Goal: Task Accomplishment & Management: Use online tool/utility

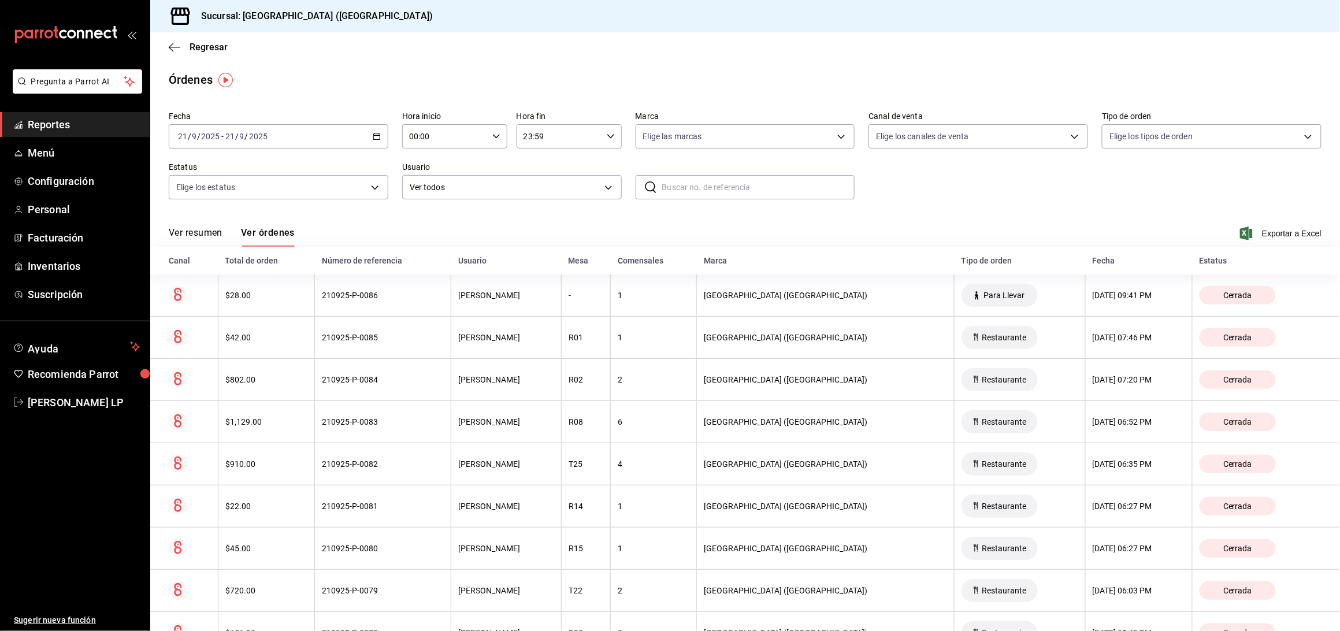
click at [374, 137] on icon "button" at bounding box center [377, 136] width 8 height 8
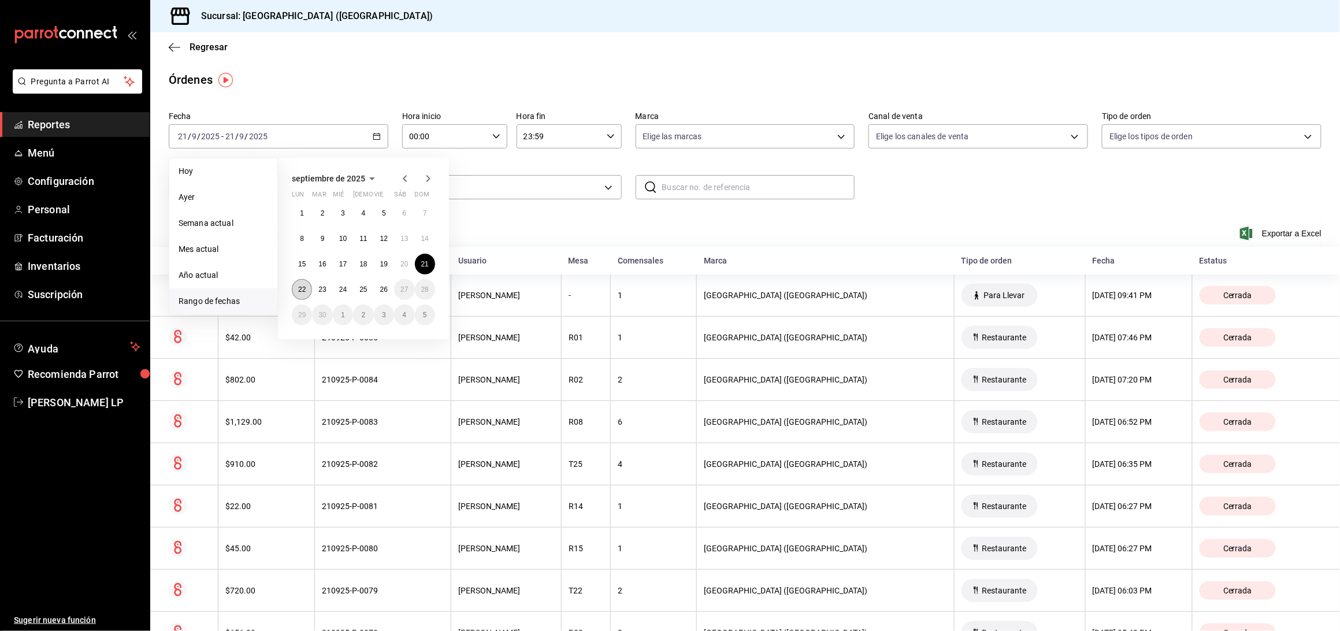
click at [300, 296] on button "22" at bounding box center [302, 289] width 20 height 21
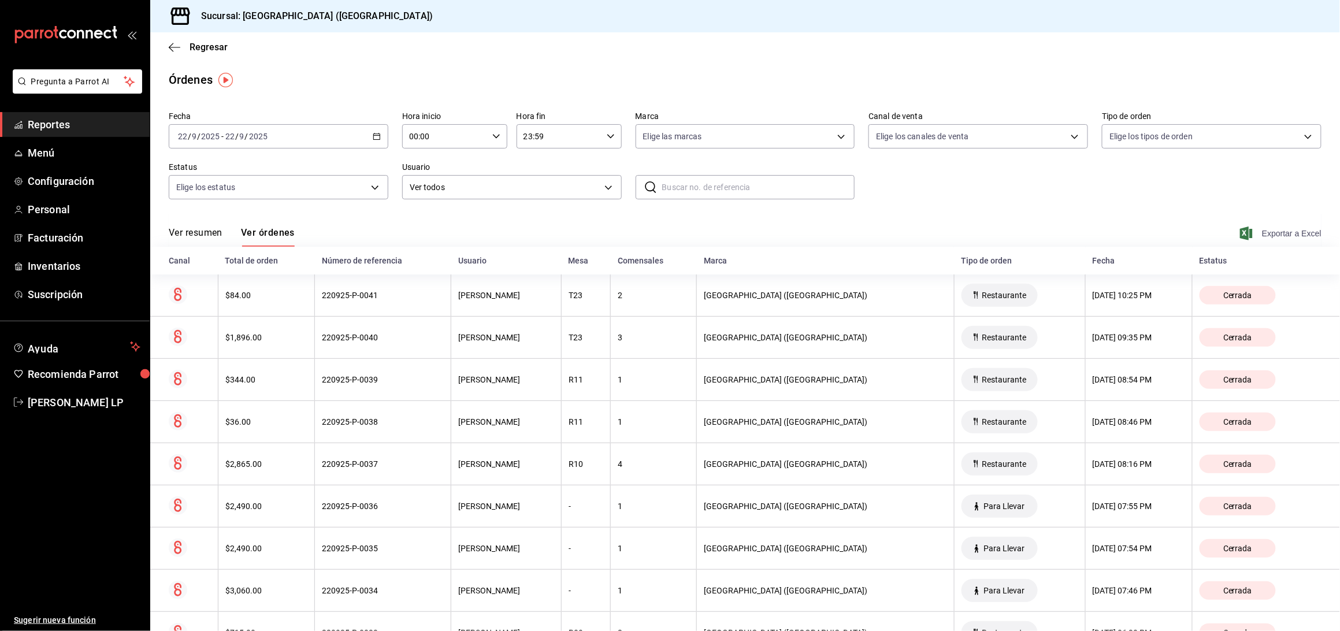
click at [1252, 229] on span "Exportar a Excel" at bounding box center [1281, 233] width 79 height 14
click at [369, 135] on div "[DATE] [DATE] - [DATE] [DATE]" at bounding box center [279, 136] width 220 height 24
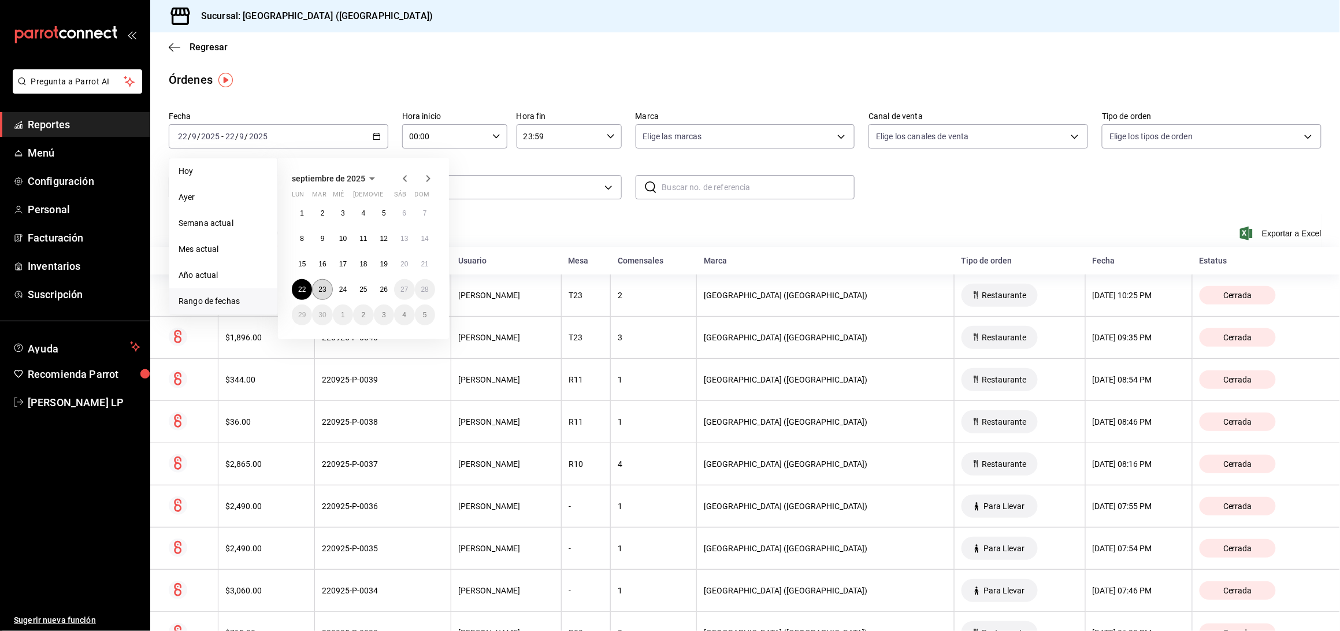
click at [319, 287] on abbr "23" at bounding box center [322, 289] width 8 height 8
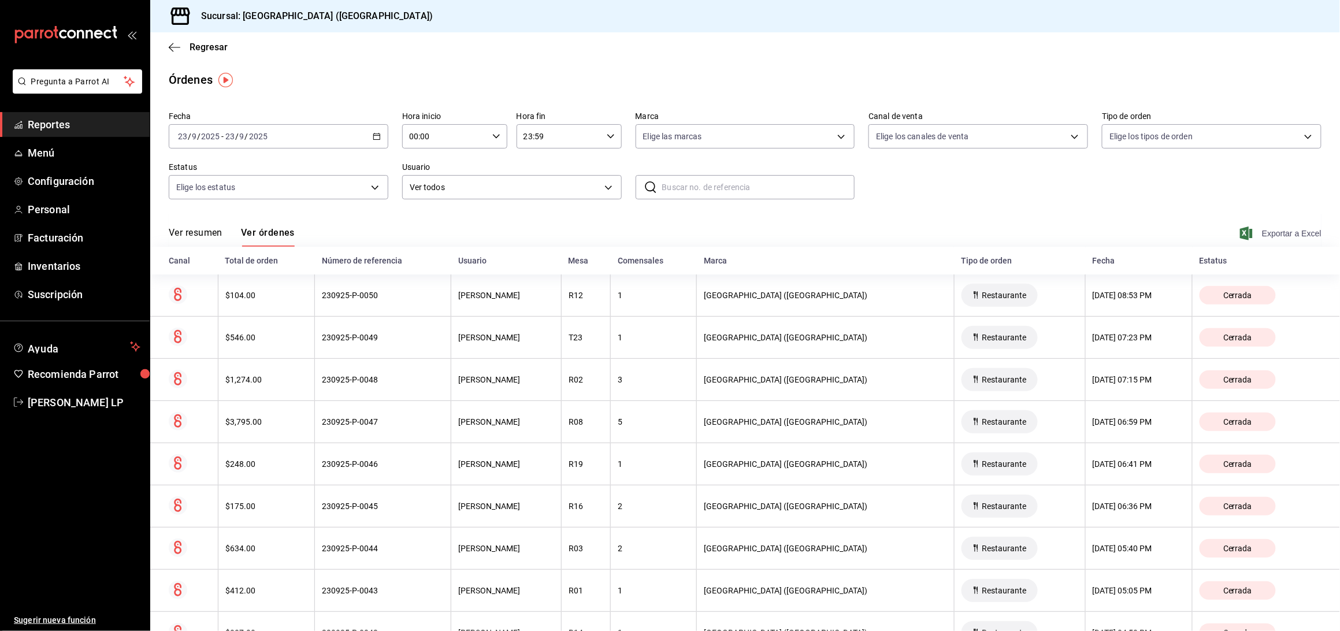
click at [1242, 229] on span "Exportar a Excel" at bounding box center [1281, 233] width 79 height 14
click at [373, 135] on \(Stroke\) "button" at bounding box center [376, 135] width 6 height 1
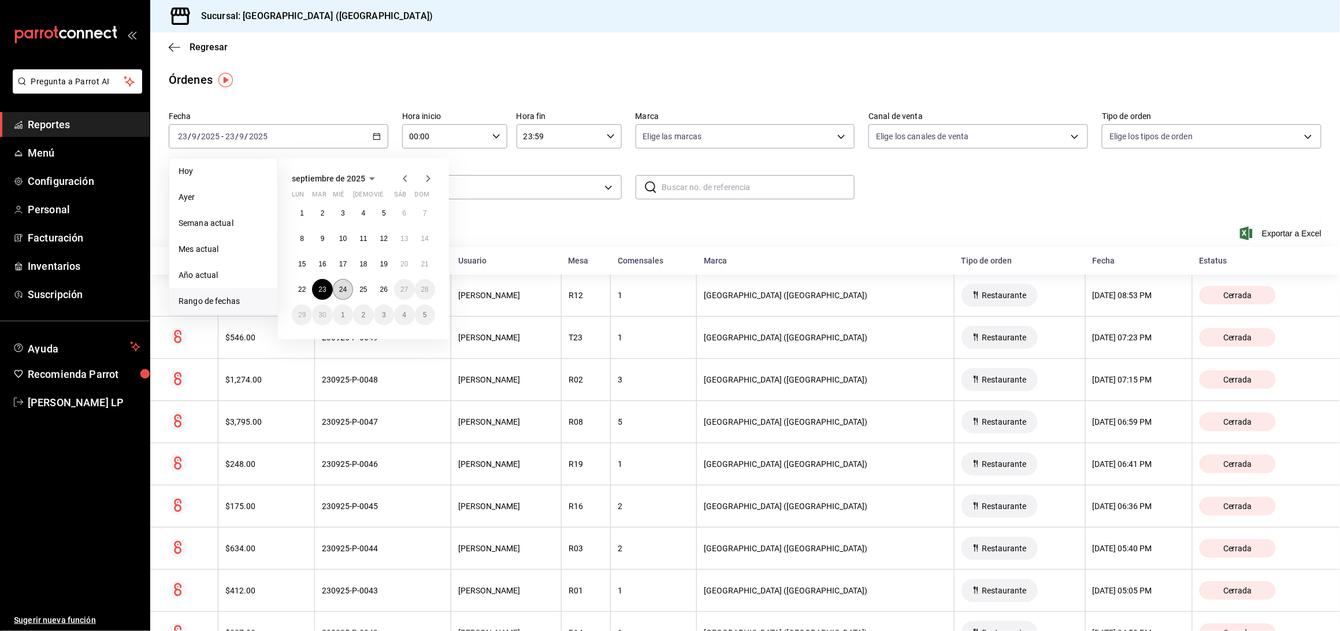
click at [344, 292] on abbr "24" at bounding box center [343, 289] width 8 height 8
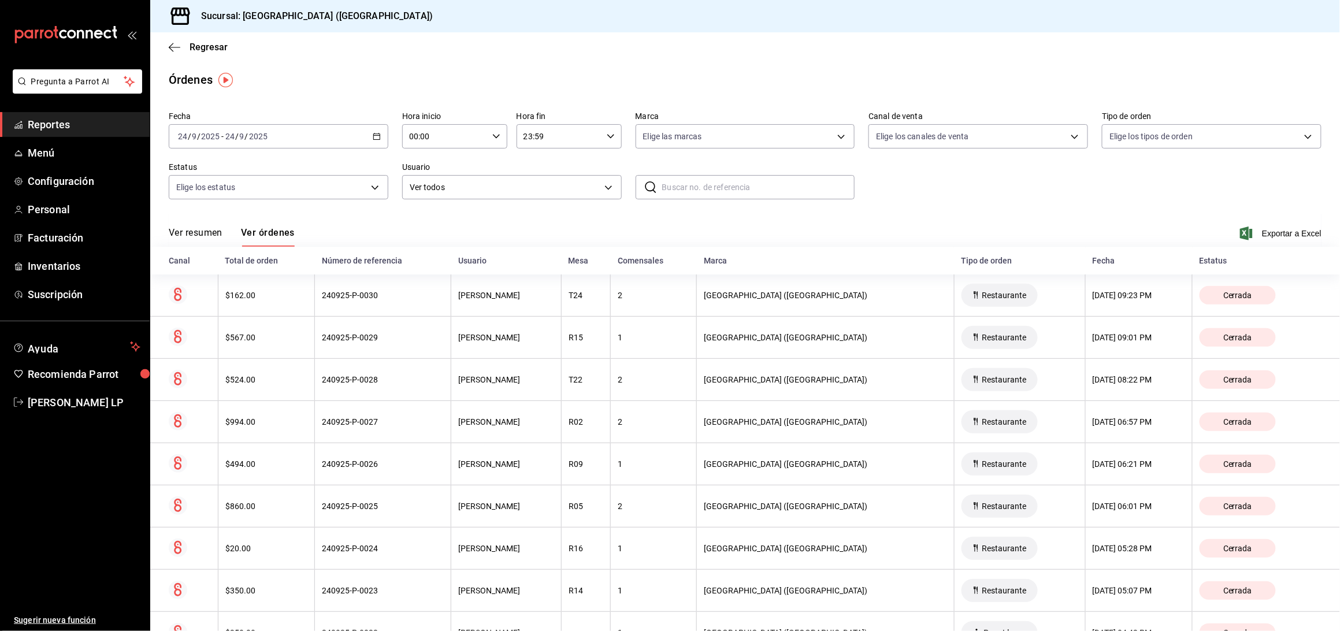
click at [1311, 60] on div "Regresar" at bounding box center [744, 46] width 1189 height 29
click at [1282, 232] on span "Exportar a Excel" at bounding box center [1281, 233] width 79 height 14
click at [66, 403] on span "[PERSON_NAME] LP" at bounding box center [84, 403] width 113 height 16
